Goal: Navigation & Orientation: Find specific page/section

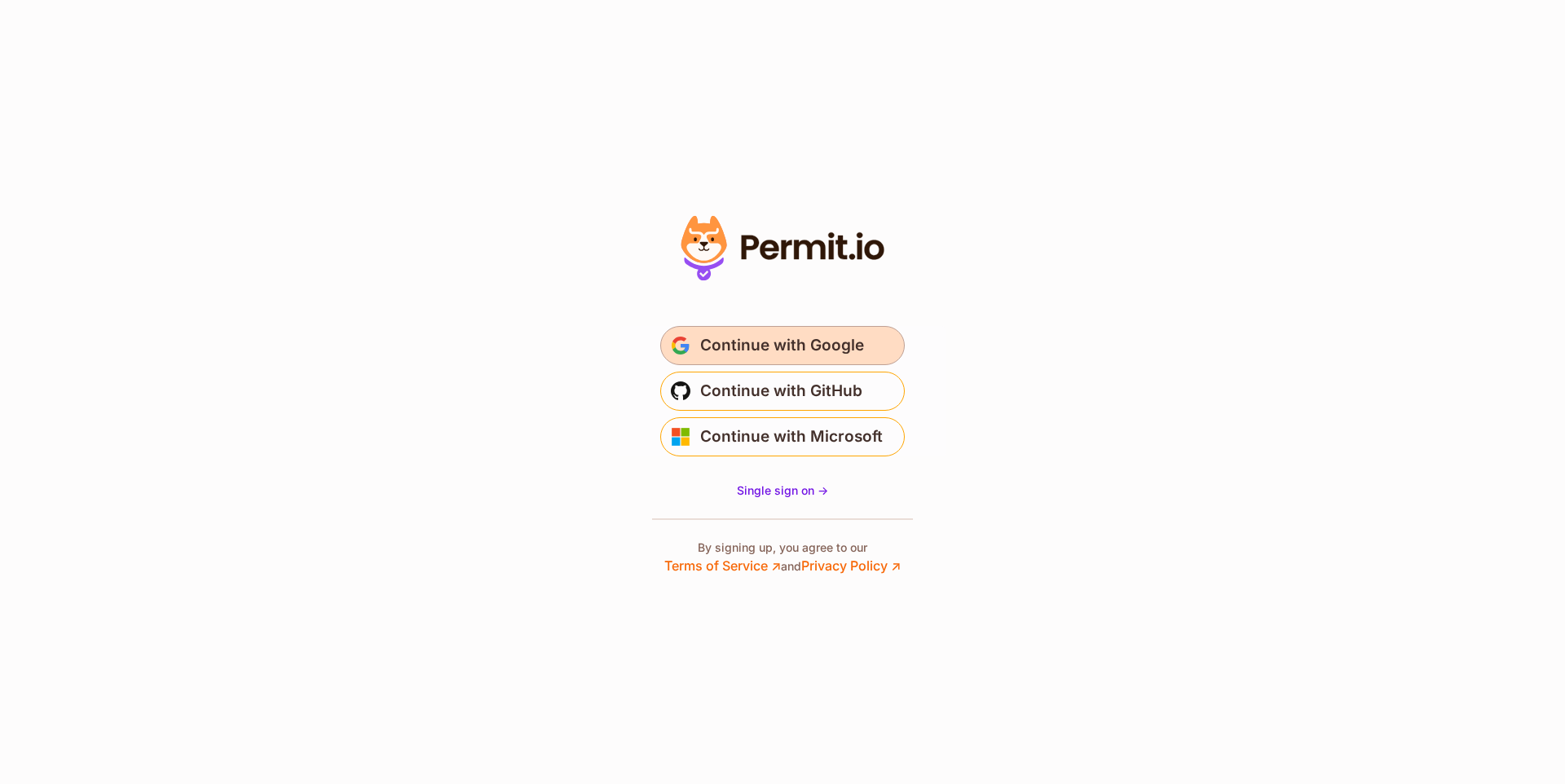
click at [768, 349] on span "Continue with Google" at bounding box center [782, 345] width 164 height 26
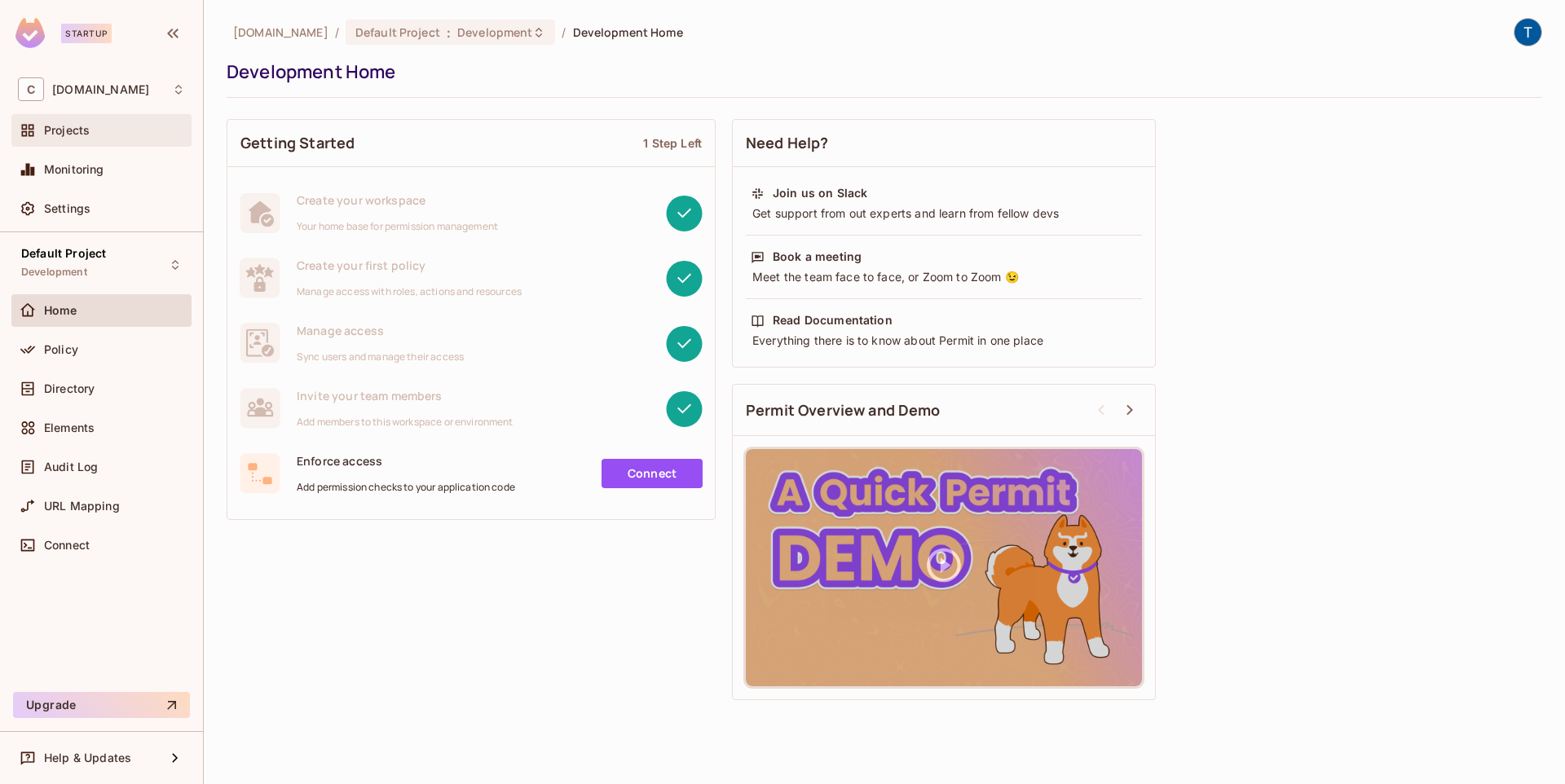
click at [81, 128] on span "Projects" at bounding box center [67, 130] width 46 height 13
